Goal: Navigation & Orientation: Find specific page/section

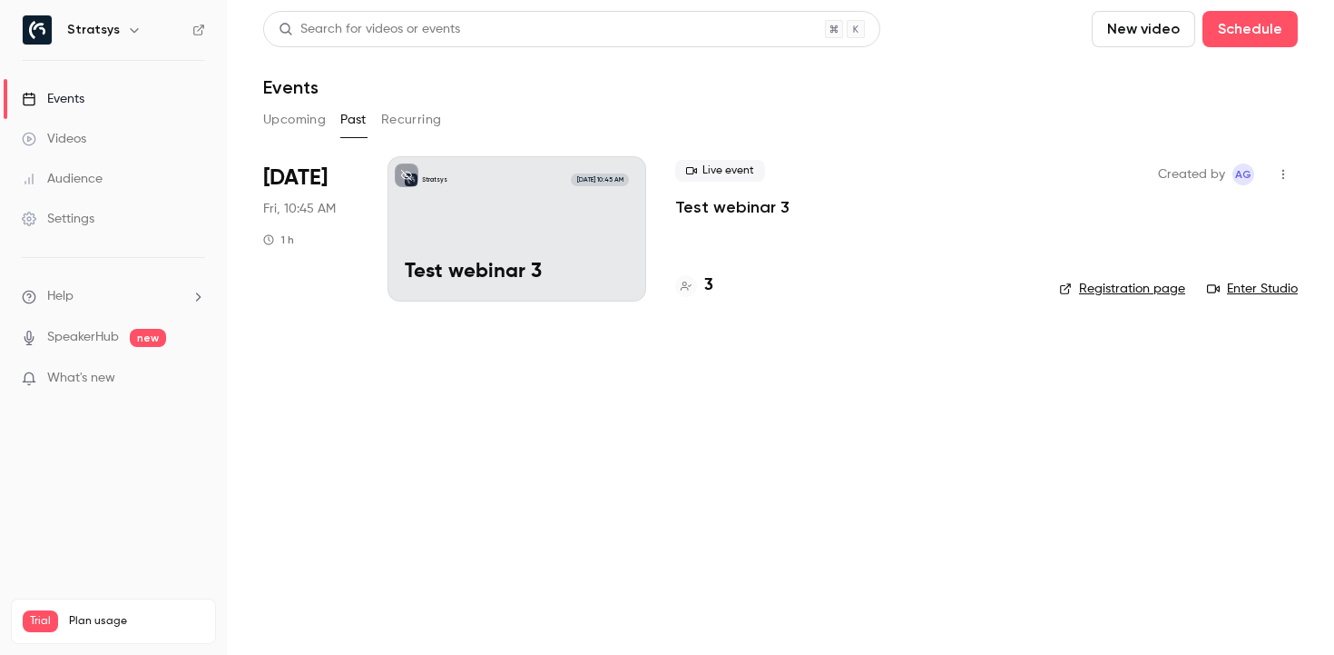
click at [114, 35] on div "Stratsys" at bounding box center [122, 30] width 111 height 22
click at [127, 36] on icon "button" at bounding box center [134, 30] width 15 height 15
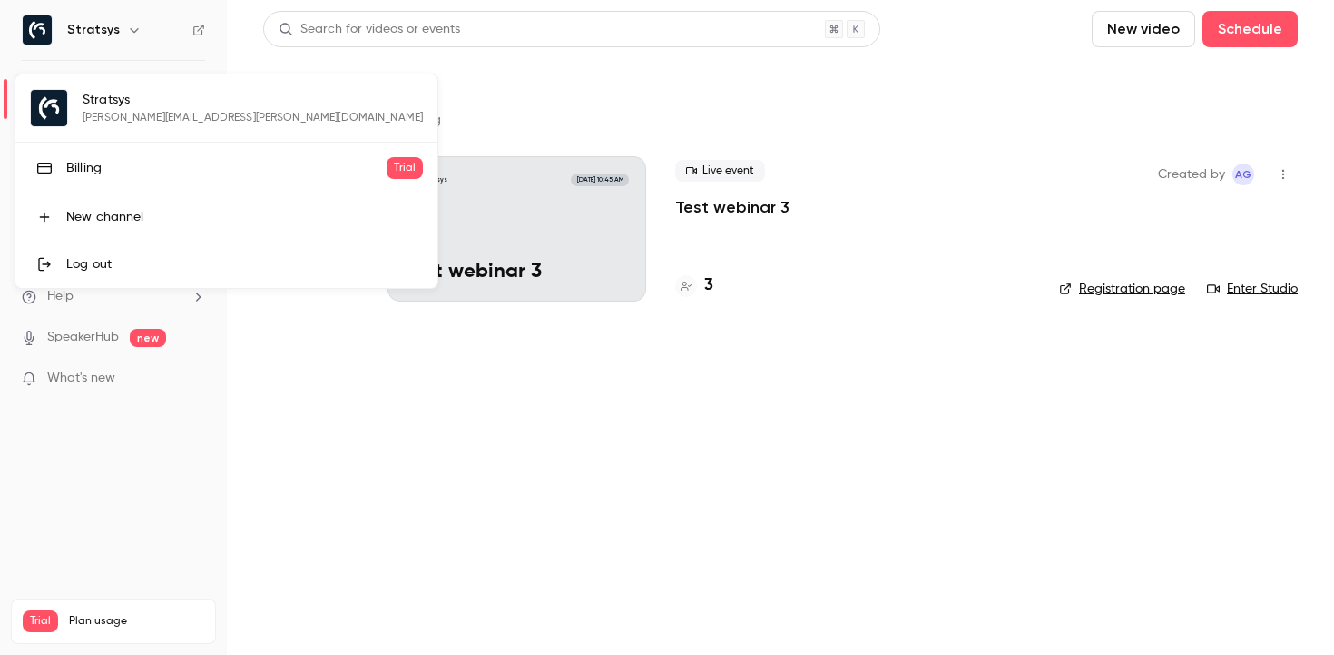
click at [103, 36] on div at bounding box center [667, 327] width 1334 height 655
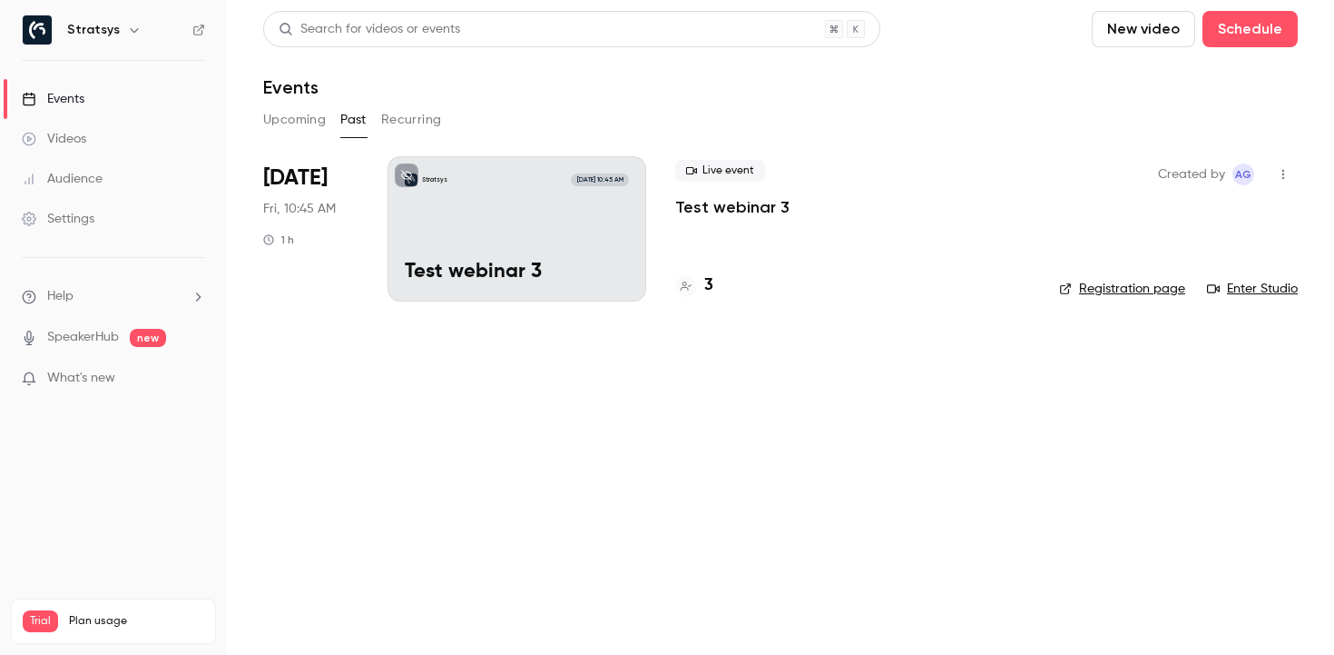
click at [87, 614] on span "Plan usage" at bounding box center [136, 621] width 135 height 15
click at [37, 610] on span "Trial" at bounding box center [40, 621] width 35 height 22
click at [67, 610] on div "Trial Plan usage" at bounding box center [114, 621] width 182 height 22
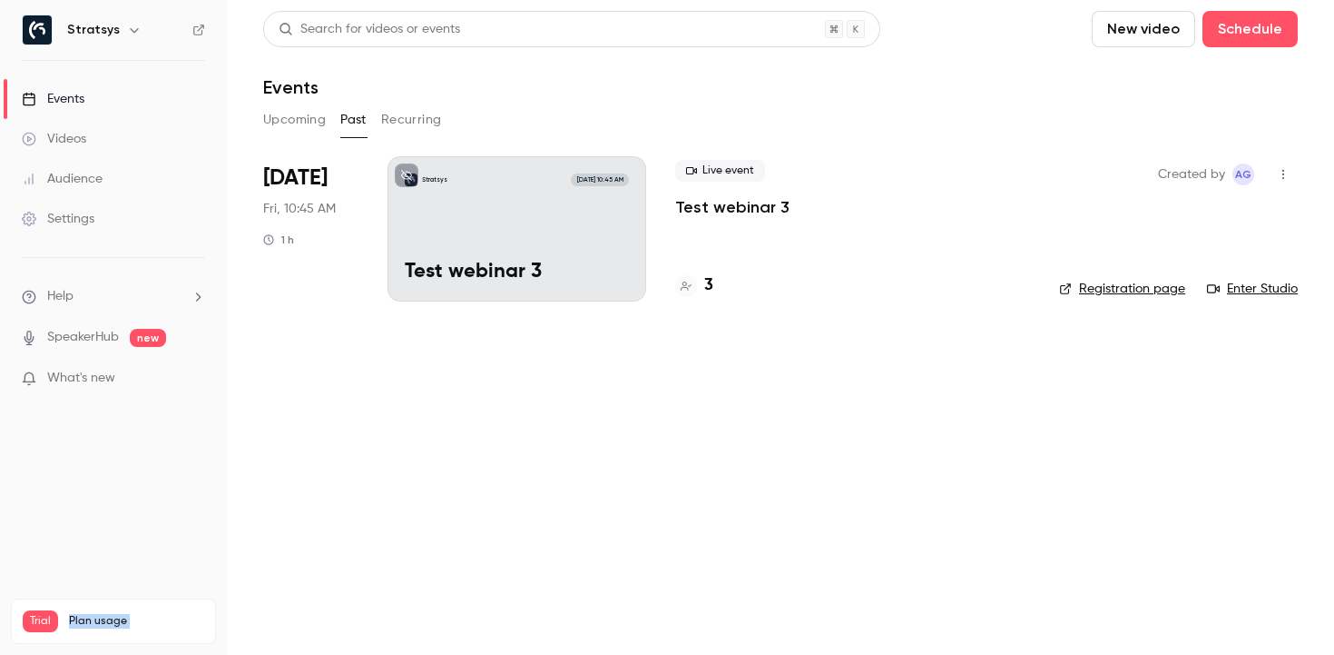
drag, startPoint x: 71, startPoint y: 524, endPoint x: 124, endPoint y: 524, distance: 53.6
click at [125, 614] on span "Plan usage" at bounding box center [136, 621] width 135 height 15
click at [124, 614] on span "Plan usage" at bounding box center [136, 621] width 135 height 15
click at [91, 215] on div "Settings" at bounding box center [58, 219] width 73 height 18
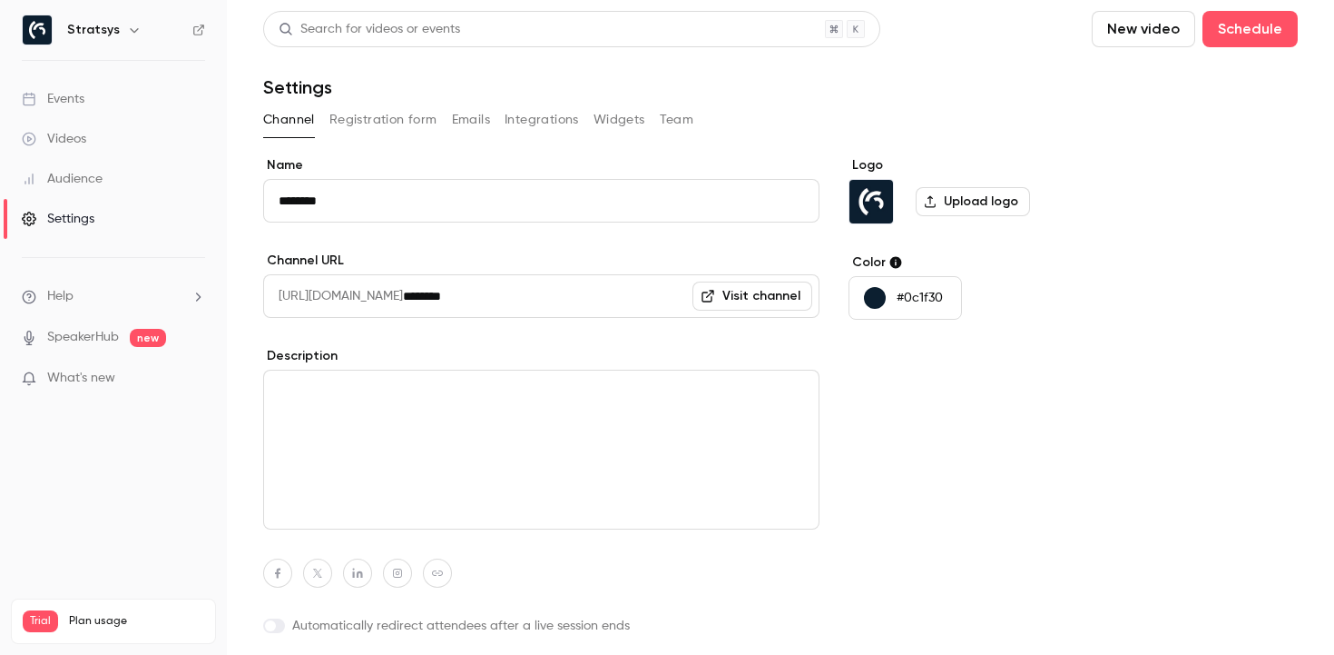
click at [403, 114] on button "Registration form" at bounding box center [384, 119] width 108 height 29
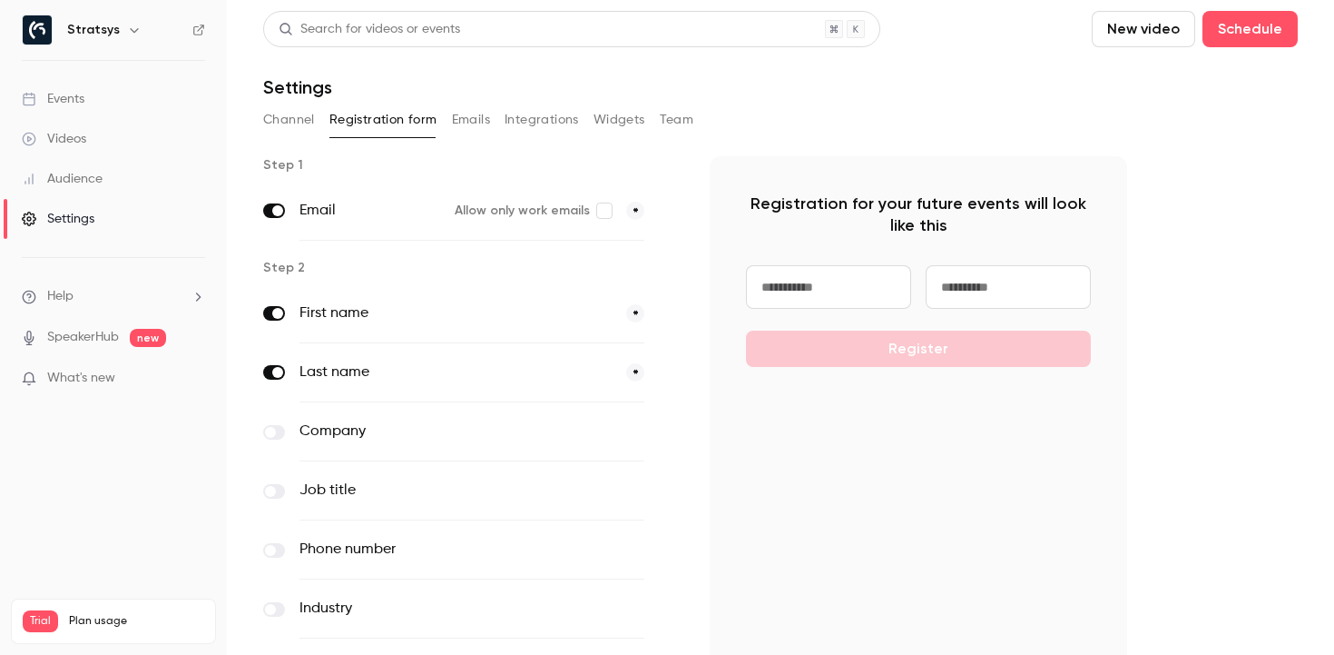
click at [478, 115] on button "Emails" at bounding box center [471, 119] width 38 height 29
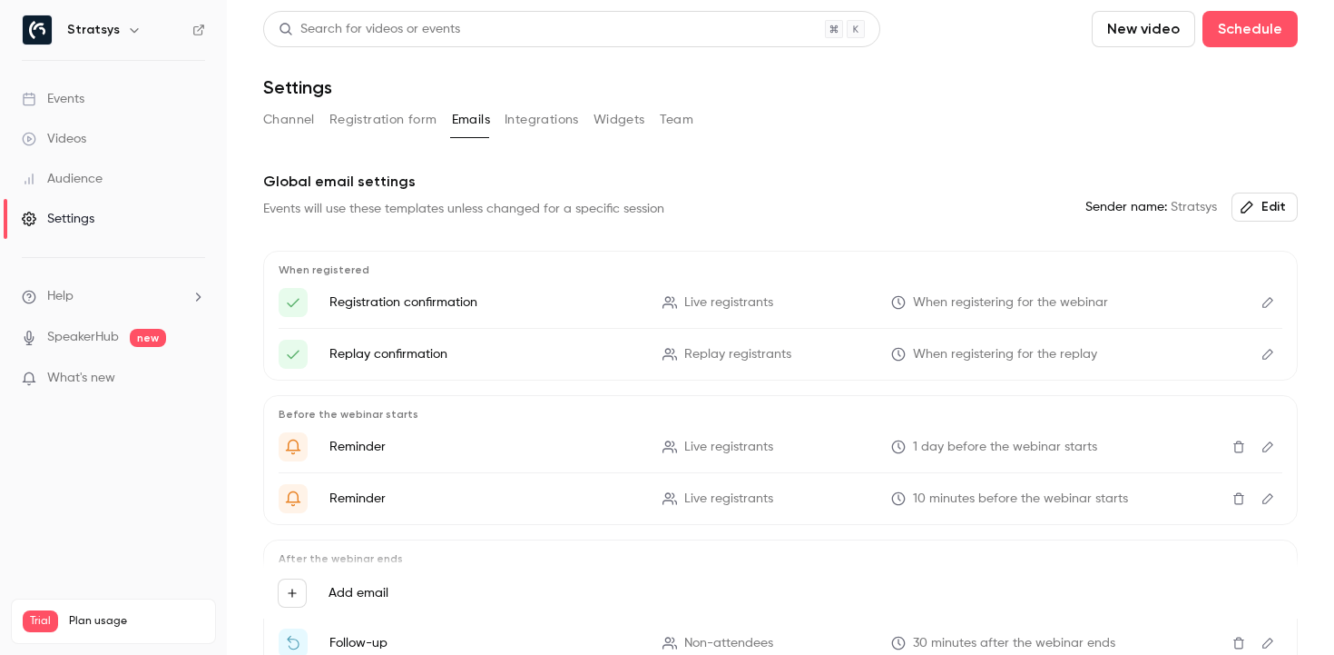
click at [537, 116] on button "Integrations" at bounding box center [542, 119] width 74 height 29
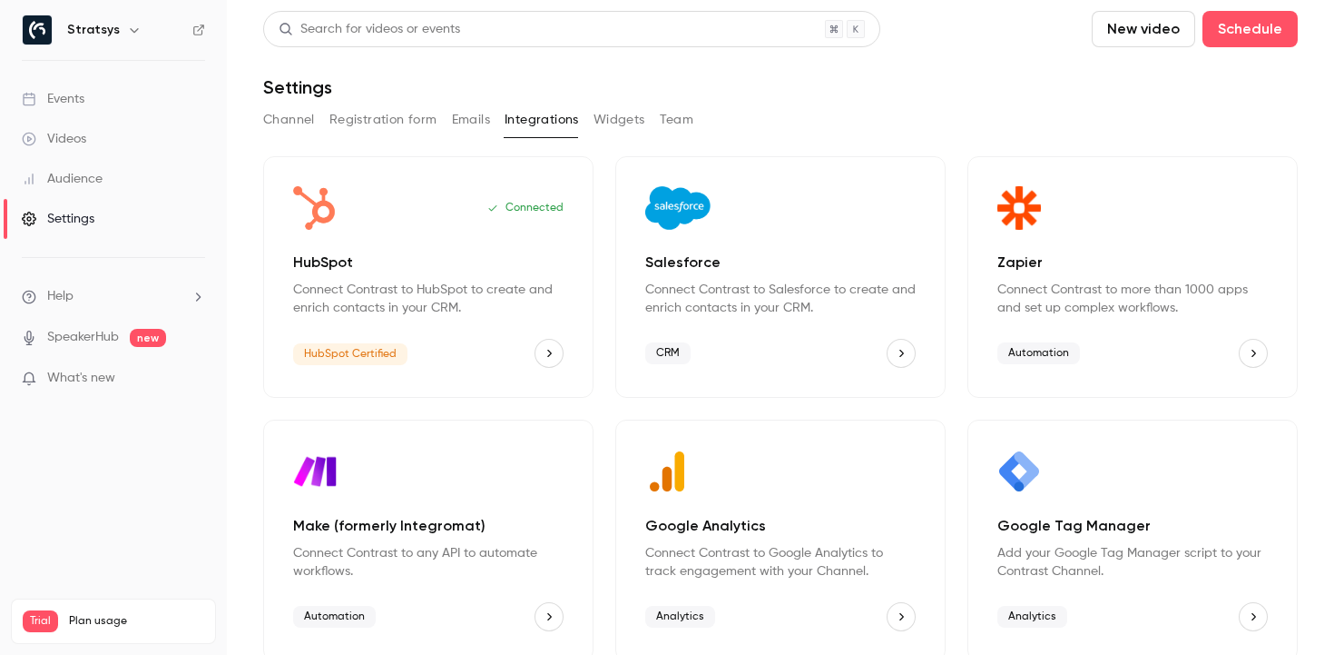
click at [625, 116] on button "Widgets" at bounding box center [620, 119] width 52 height 29
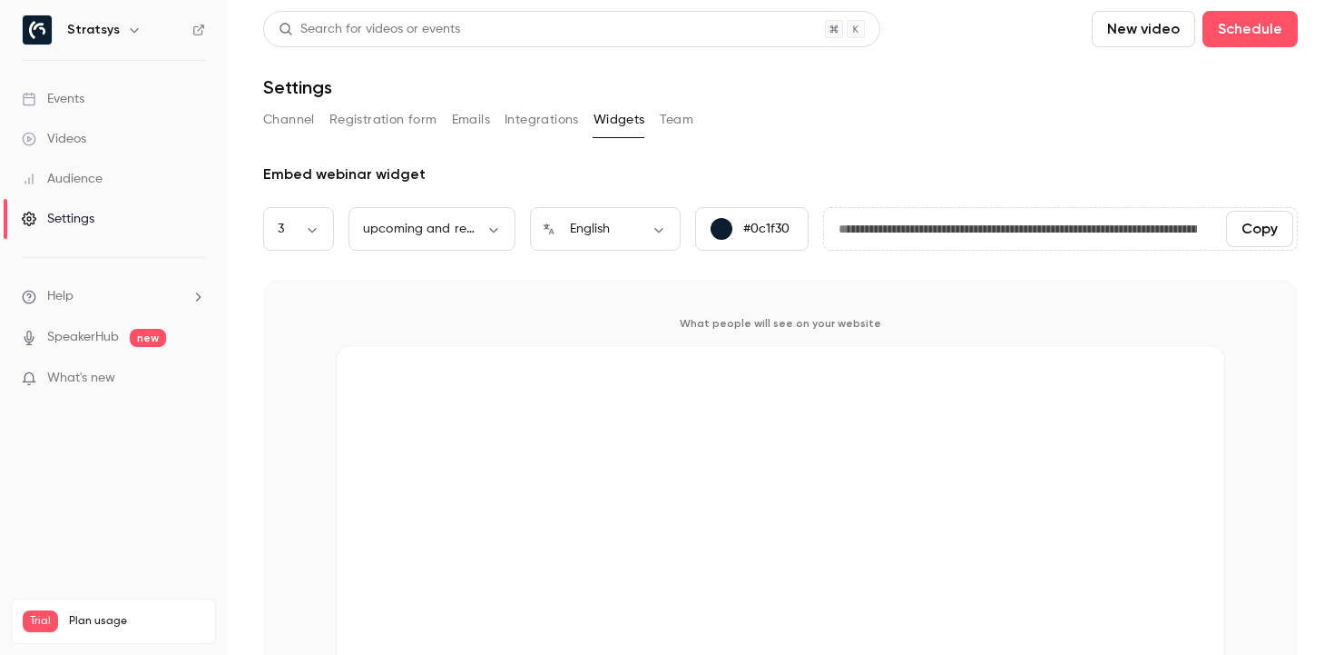
click at [677, 114] on button "Team" at bounding box center [677, 119] width 34 height 29
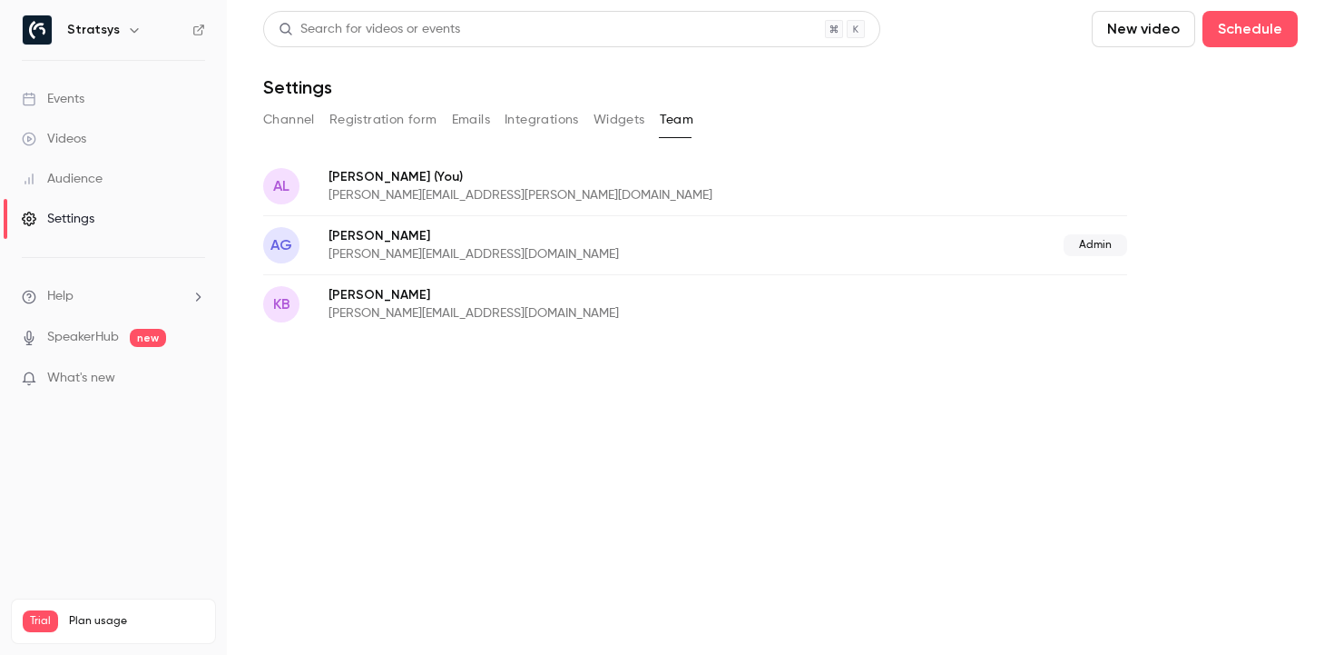
click at [618, 123] on button "Widgets" at bounding box center [620, 119] width 52 height 29
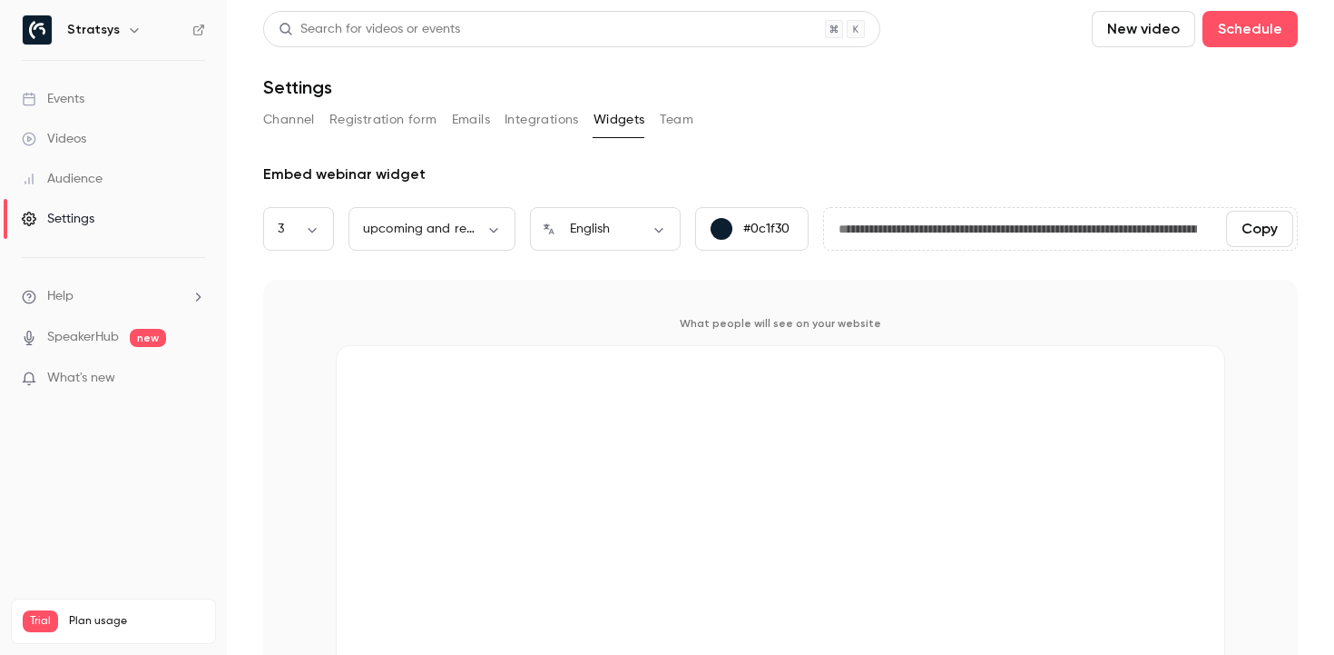
click at [678, 112] on button "Team" at bounding box center [677, 119] width 34 height 29
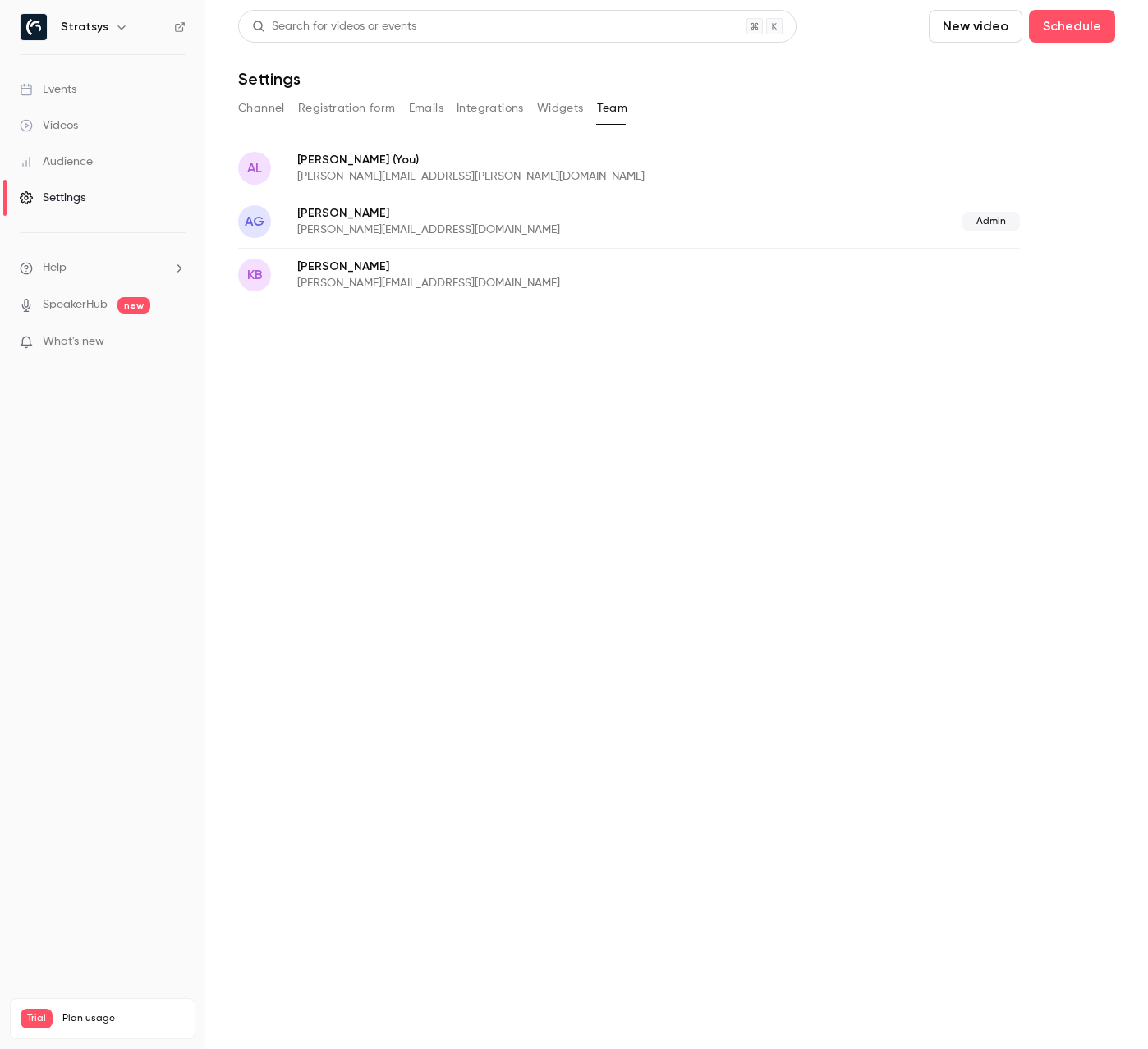
click at [271, 114] on button "Channel" at bounding box center [261, 108] width 47 height 26
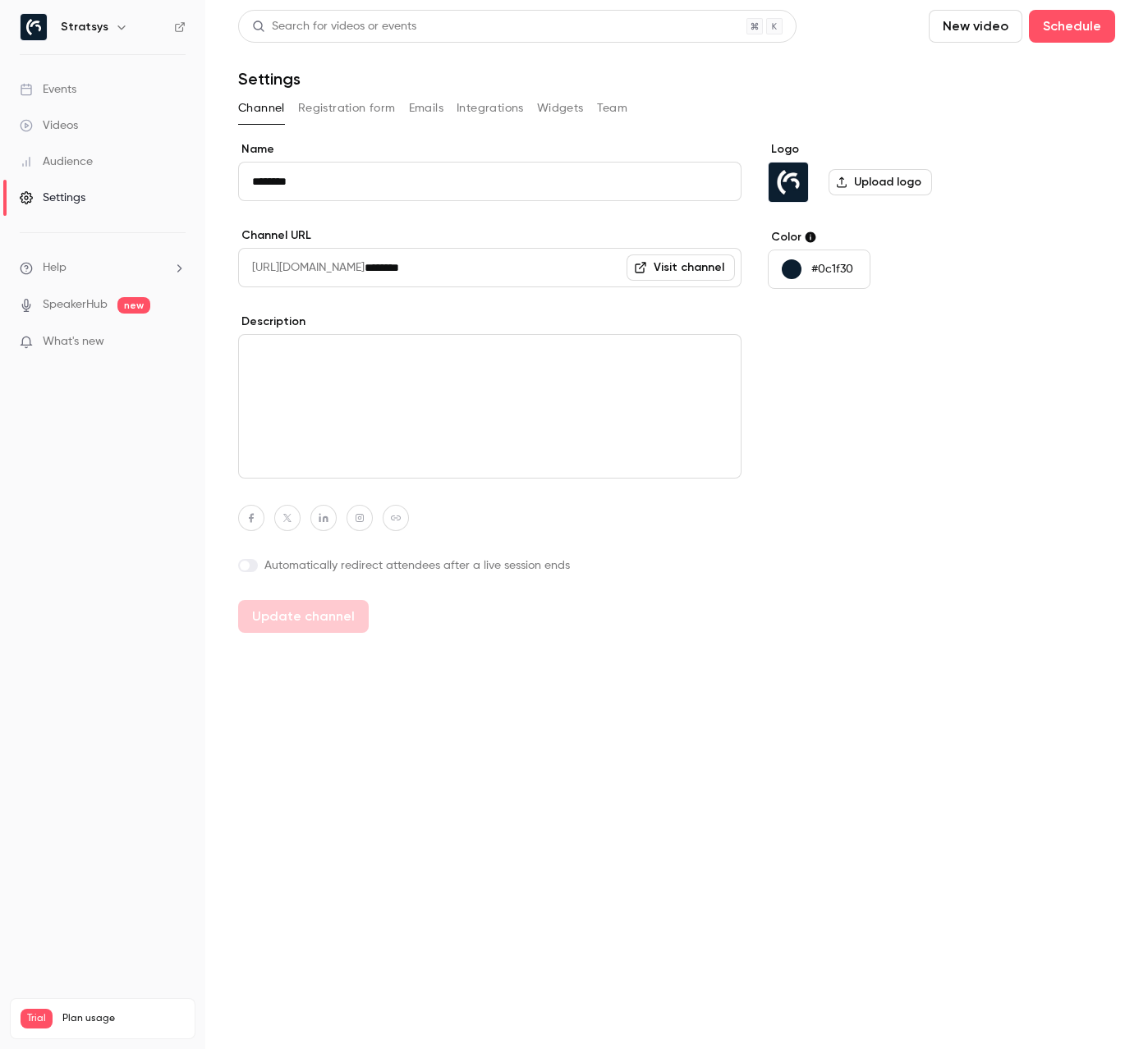
click at [95, 129] on link "Videos" at bounding box center [102, 126] width 205 height 36
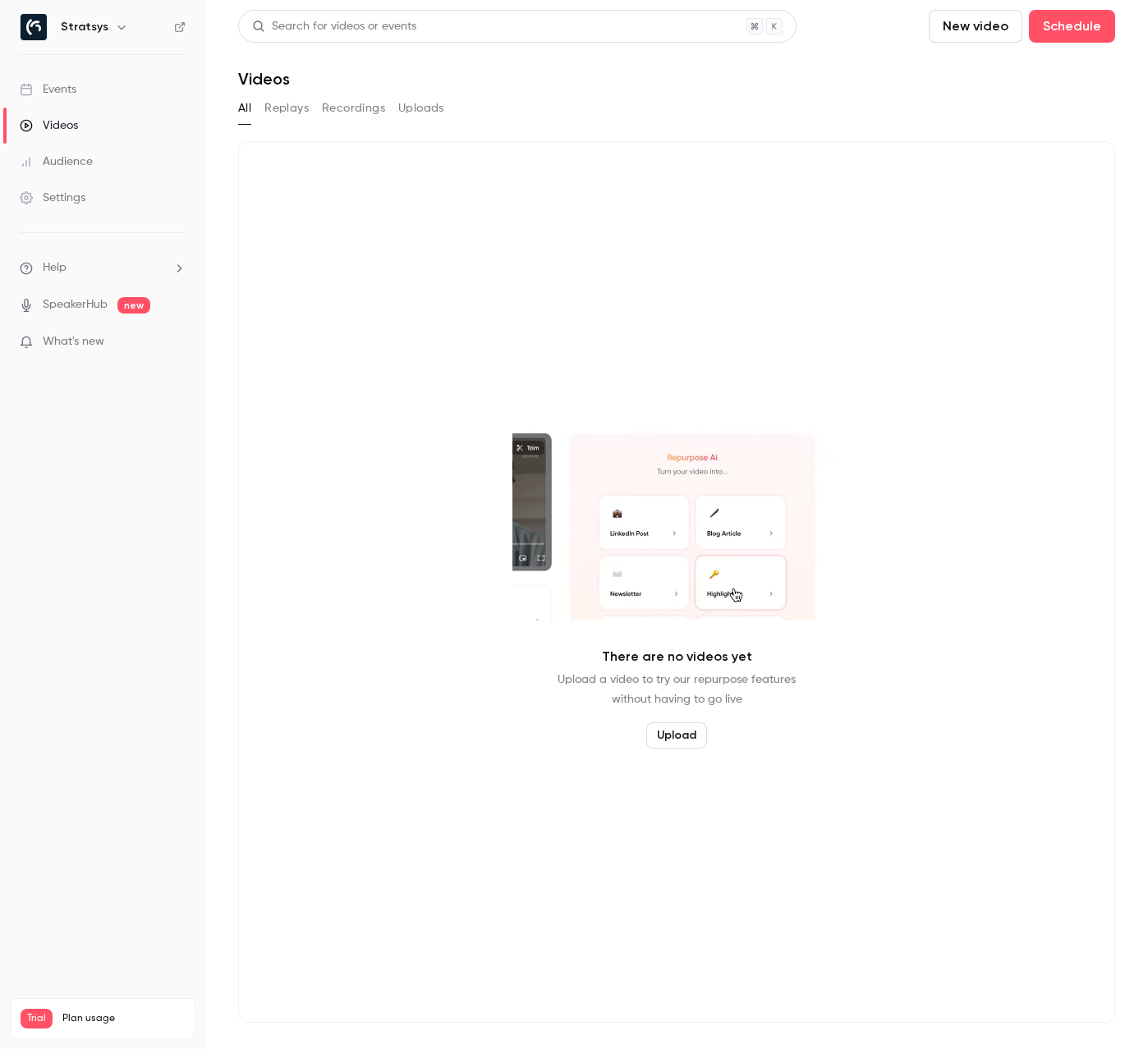
click at [81, 85] on link "Events" at bounding box center [102, 90] width 205 height 36
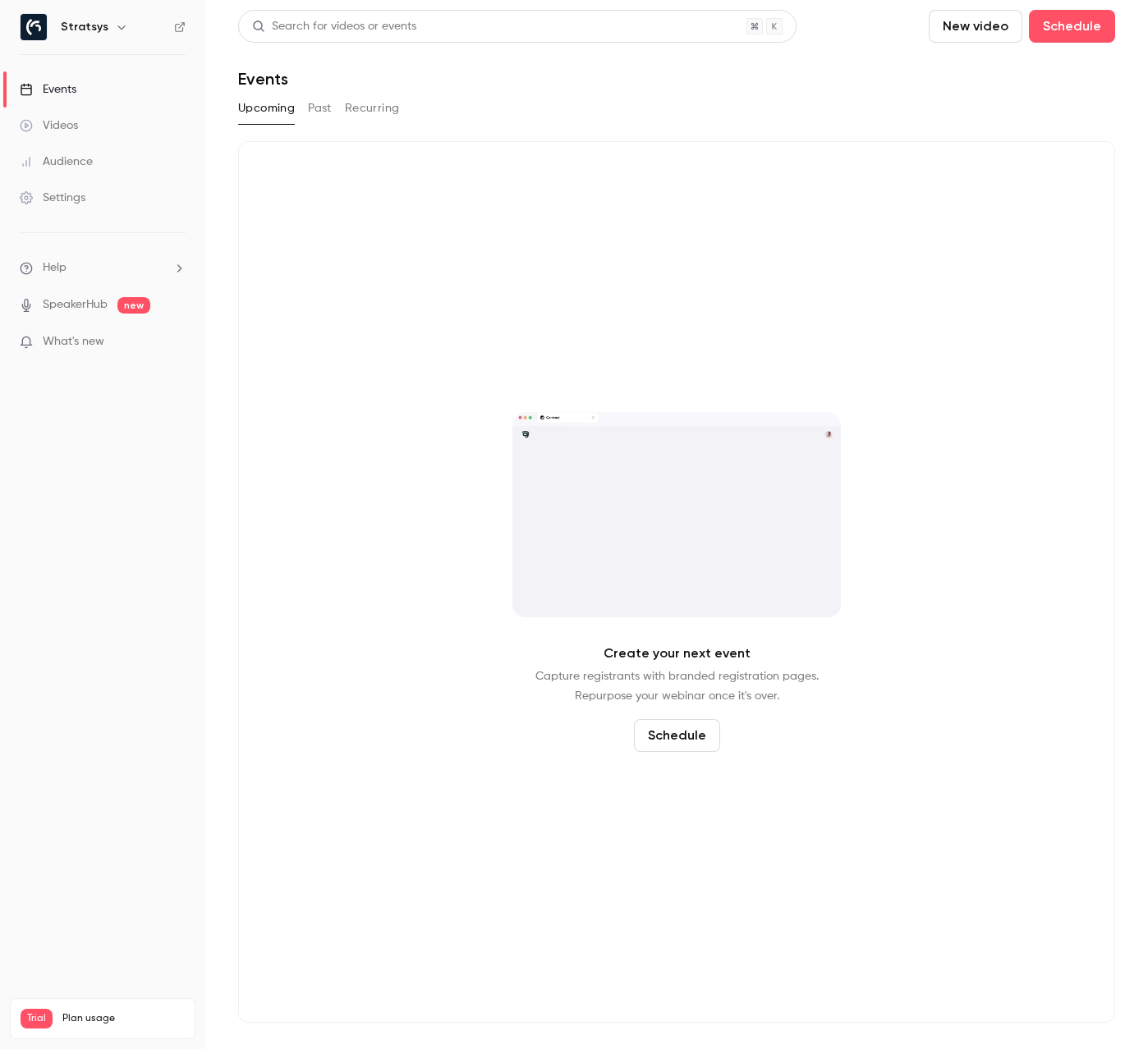
click at [322, 112] on button "Past" at bounding box center [319, 108] width 24 height 26
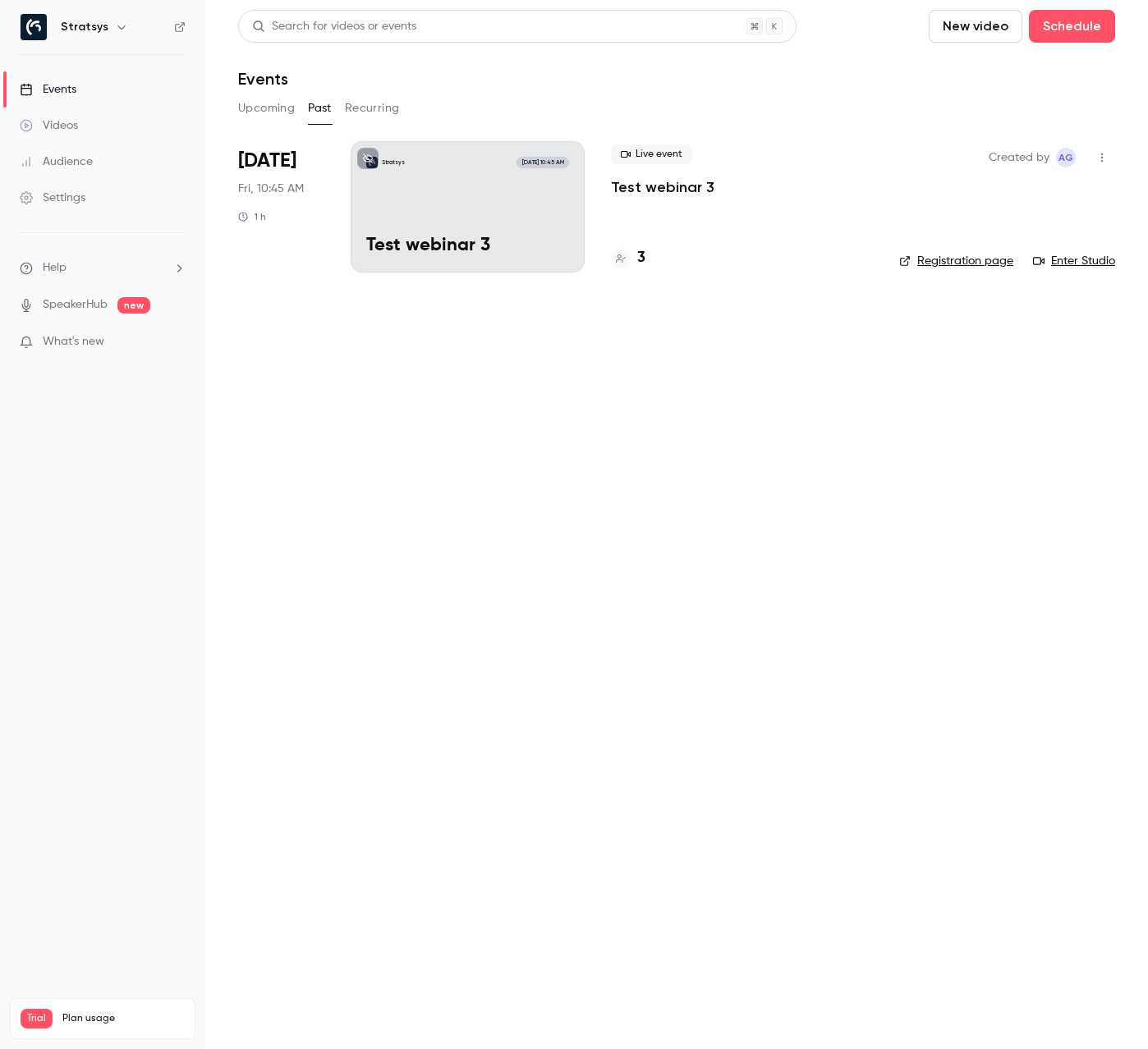
click at [375, 111] on button "Recurring" at bounding box center [372, 108] width 55 height 26
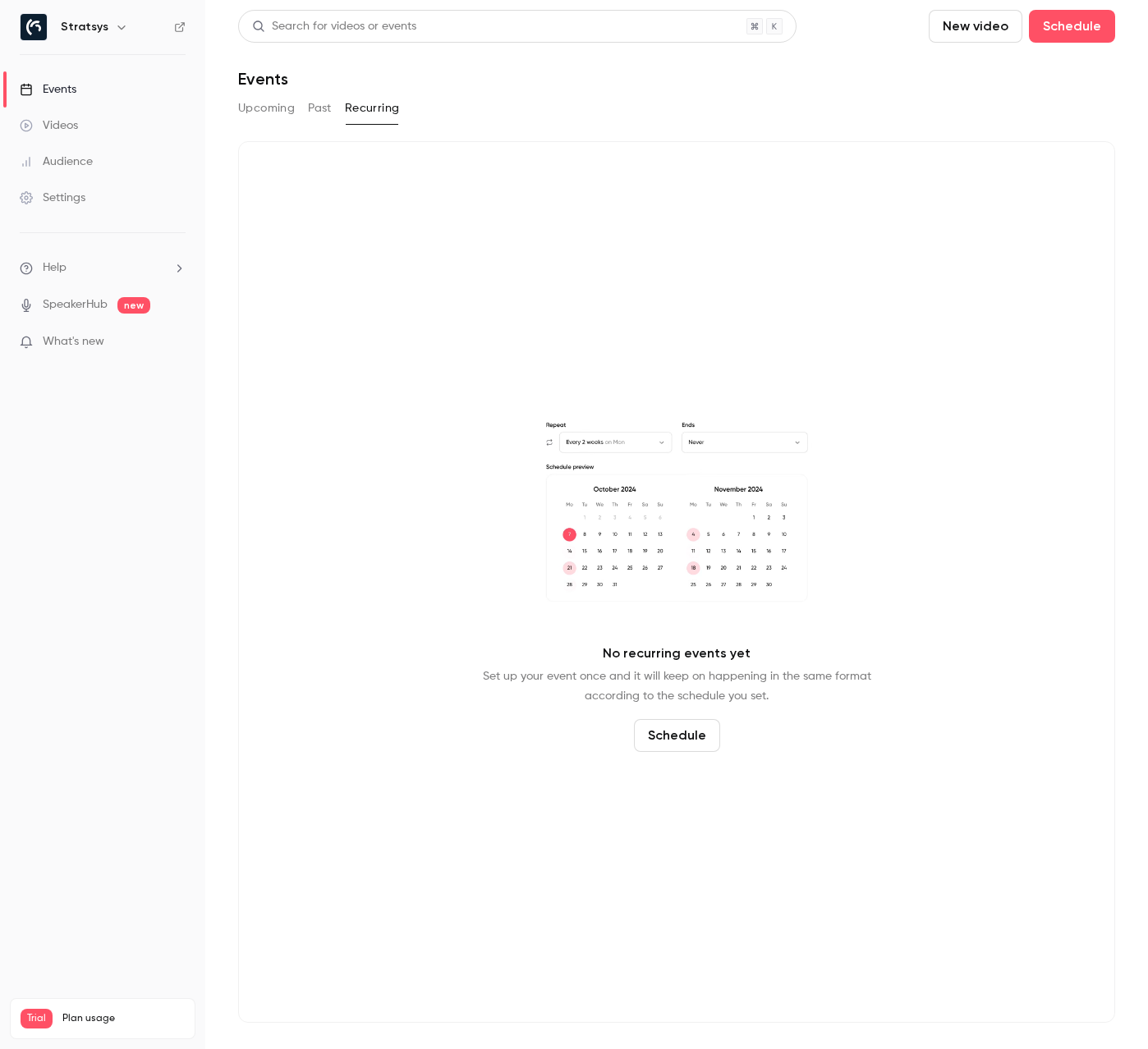
drag, startPoint x: 322, startPoint y: 111, endPoint x: 312, endPoint y: 110, distance: 10.0
click at [322, 111] on button "Past" at bounding box center [319, 108] width 24 height 26
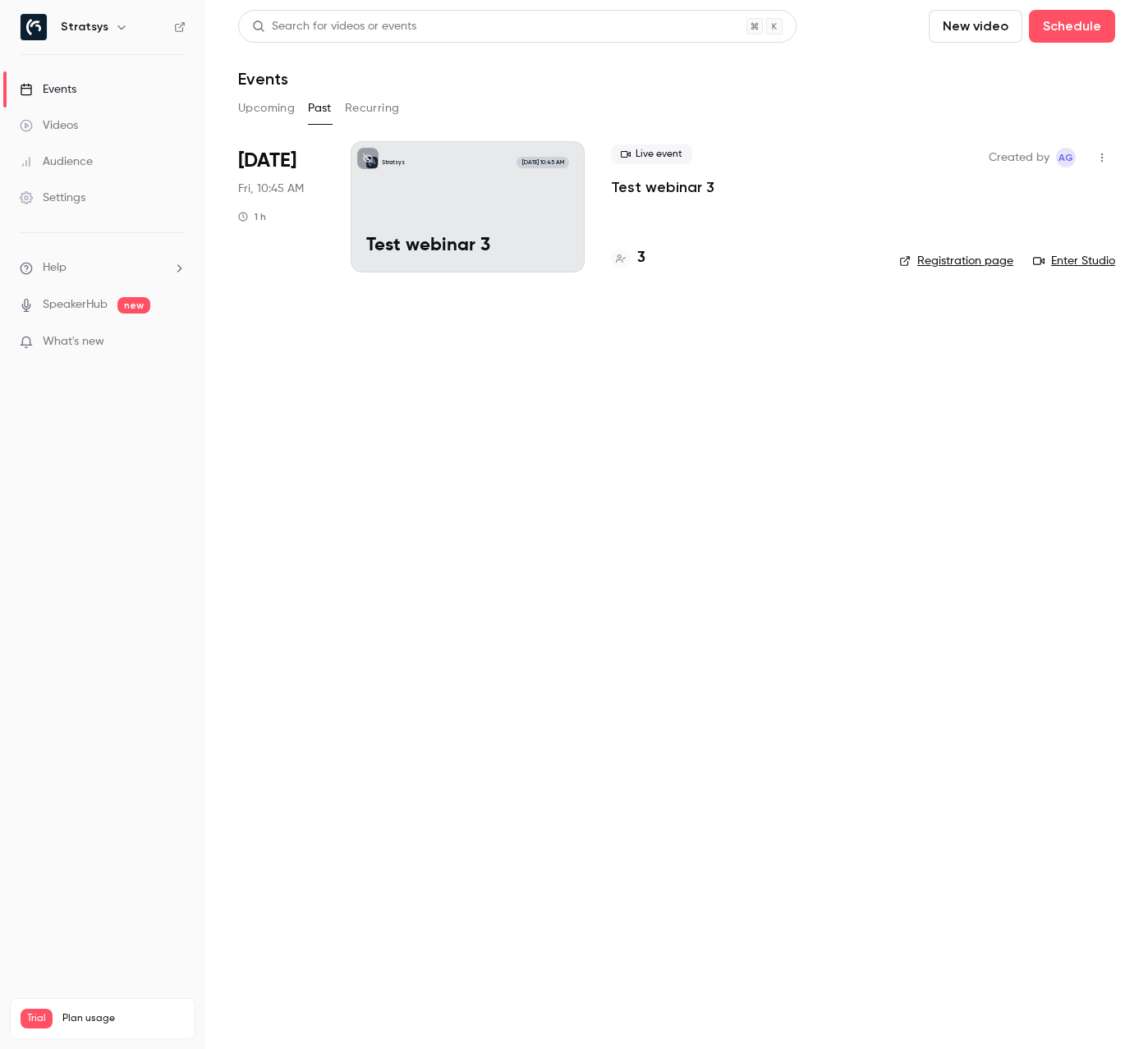
click at [283, 110] on button "Upcoming" at bounding box center [266, 108] width 57 height 26
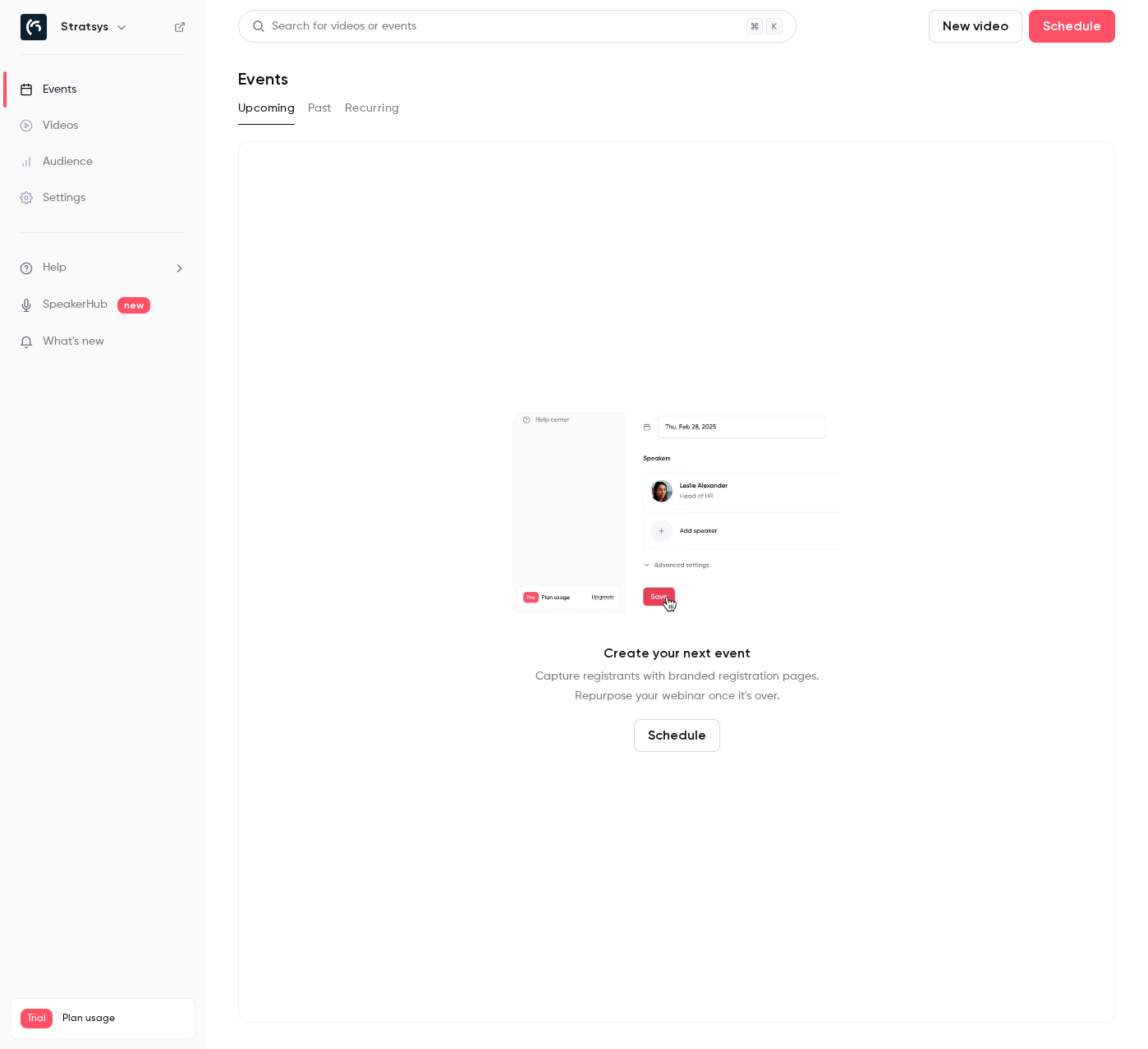
click at [79, 127] on link "Videos" at bounding box center [102, 126] width 205 height 36
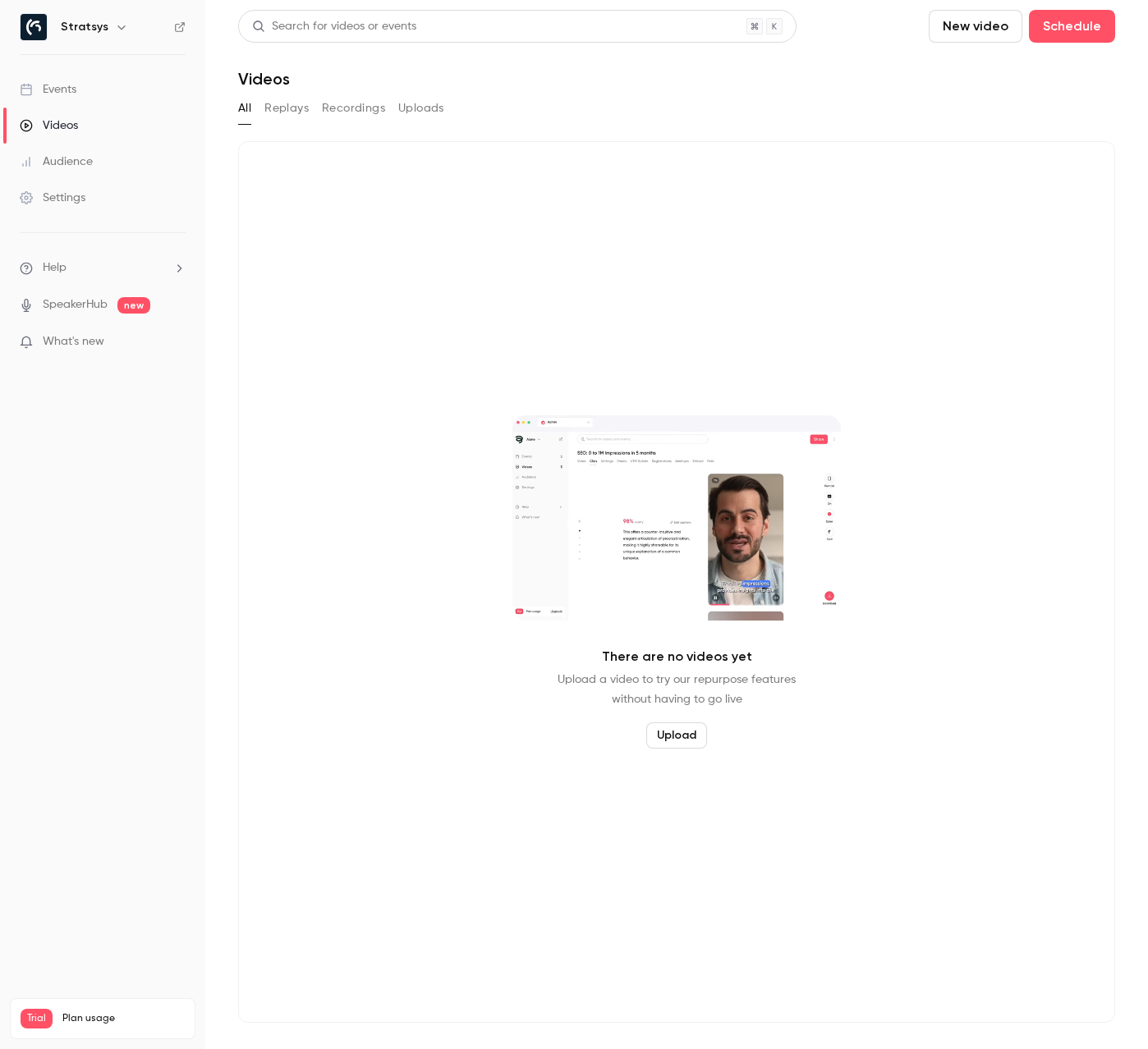
click at [91, 161] on div "Audience" at bounding box center [56, 162] width 73 height 16
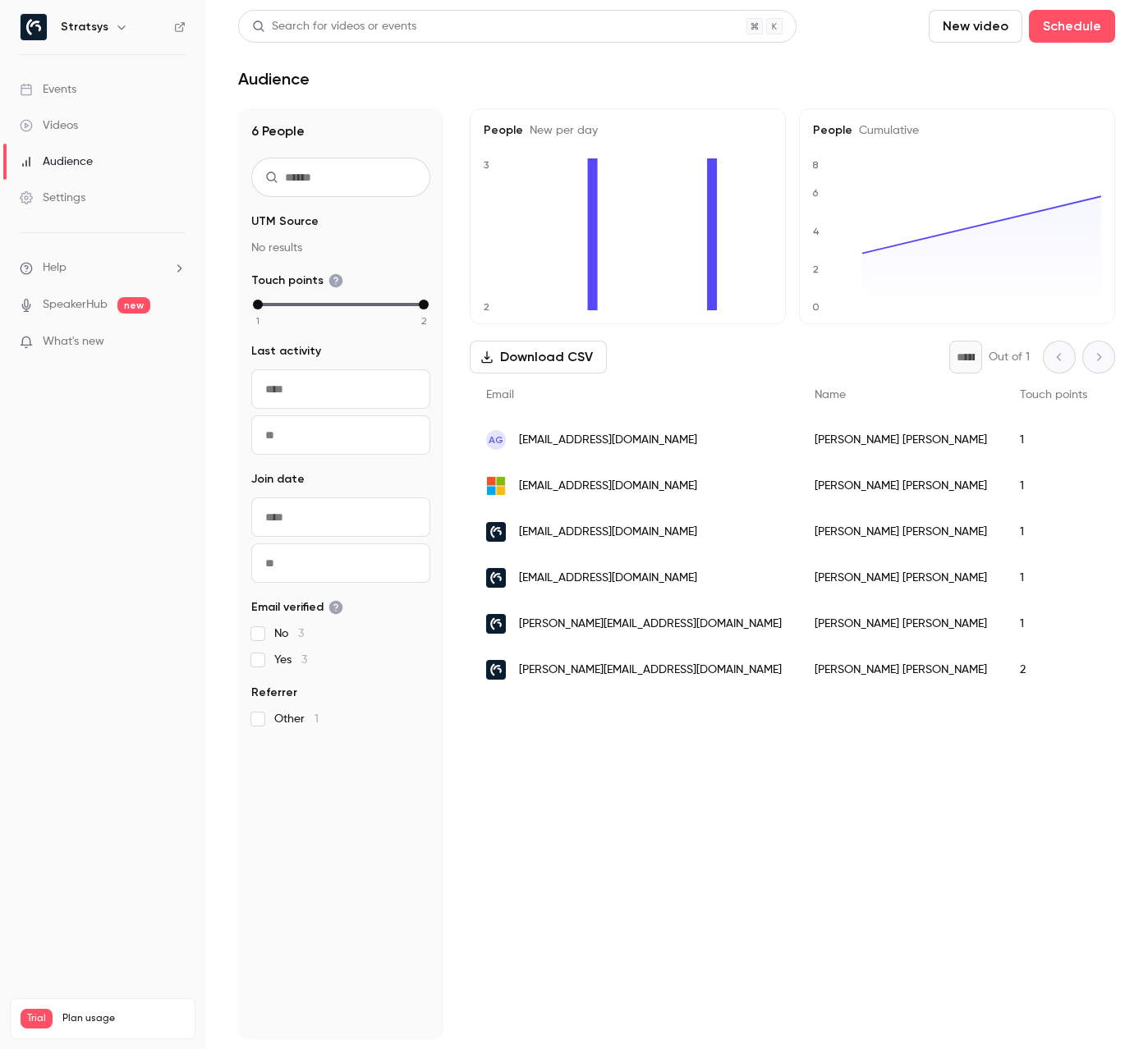
click at [74, 334] on span "What's new" at bounding box center [73, 342] width 62 height 17
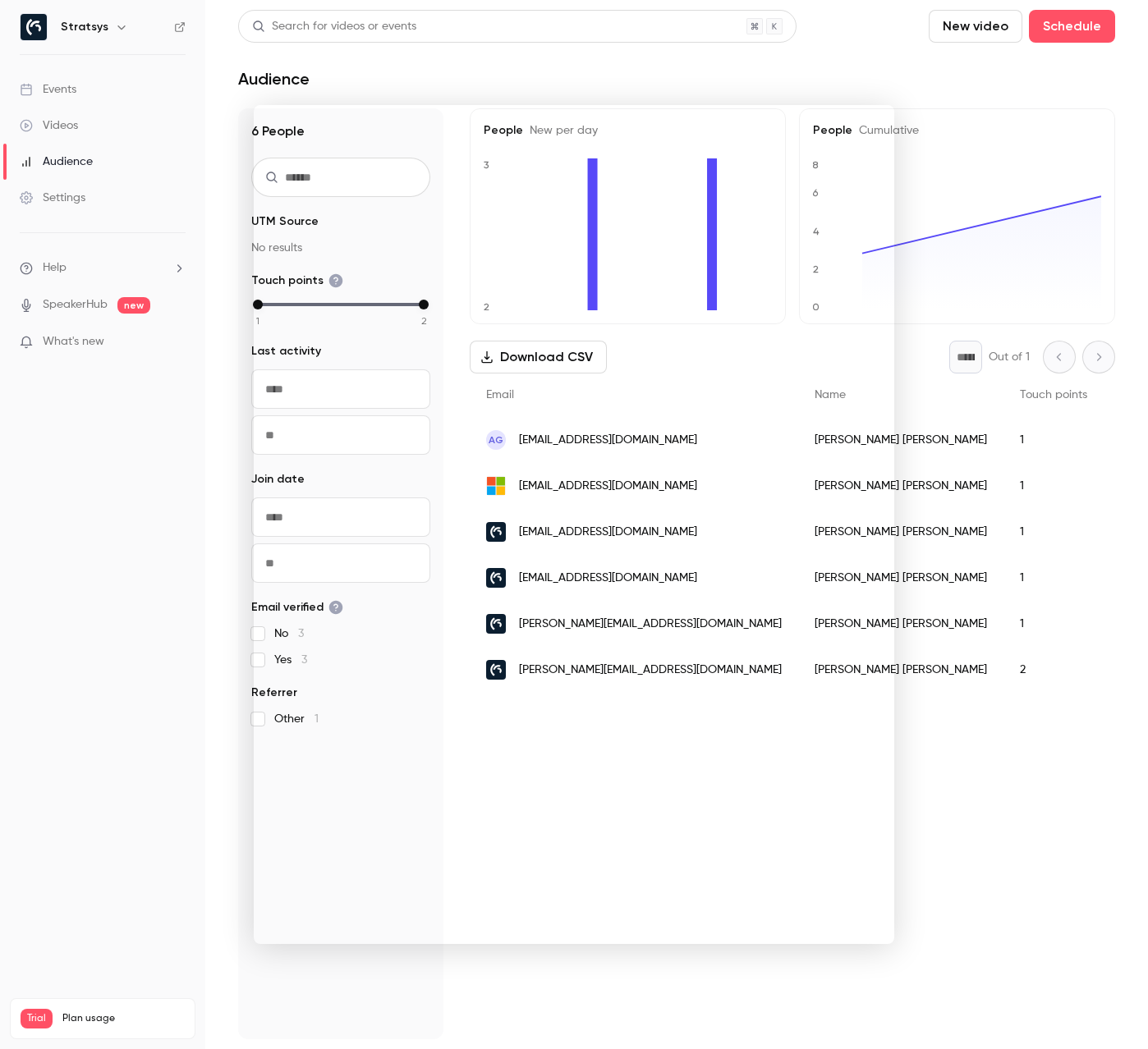
click at [640, 71] on div at bounding box center [574, 524] width 1148 height 1049
